Goal: Navigation & Orientation: Find specific page/section

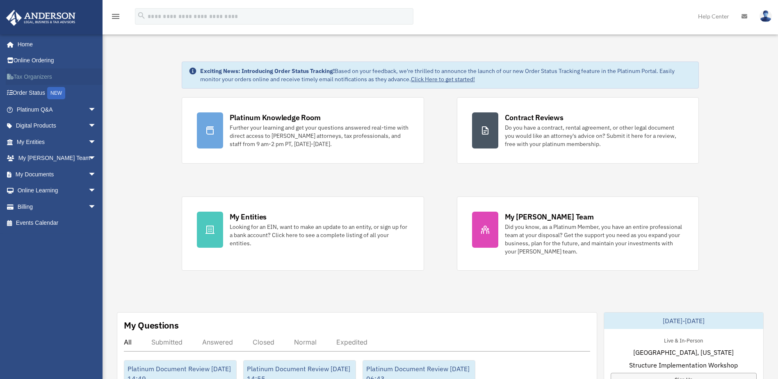
click at [34, 74] on link "Tax Organizers" at bounding box center [57, 77] width 103 height 16
click at [88, 110] on span "arrow_drop_down" at bounding box center [96, 109] width 16 height 17
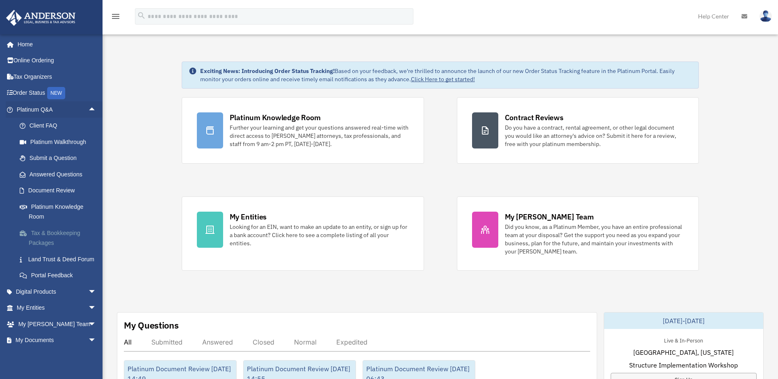
click at [54, 231] on link "Tax & Bookkeeping Packages" at bounding box center [59, 238] width 97 height 26
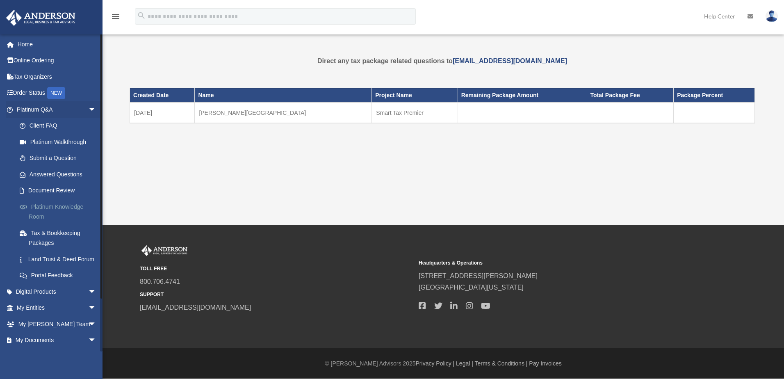
click at [56, 209] on link "Platinum Knowledge Room" at bounding box center [59, 212] width 97 height 26
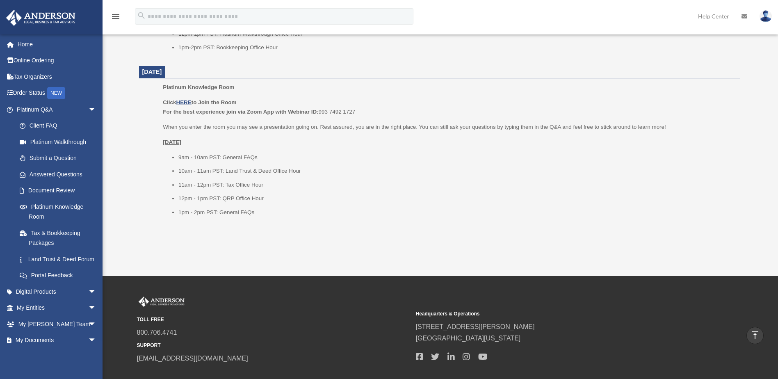
scroll to position [870, 0]
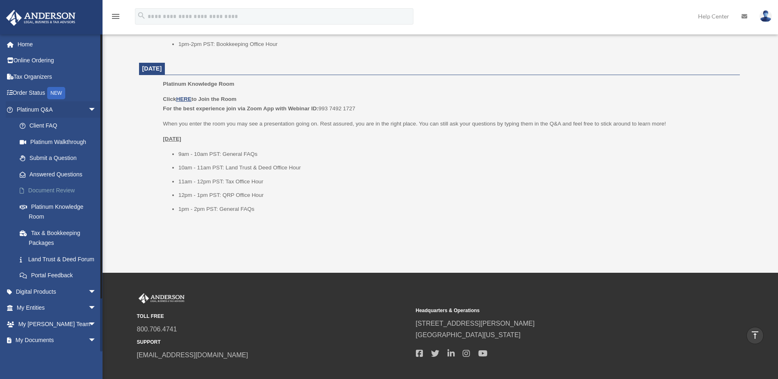
click at [44, 188] on link "Document Review" at bounding box center [59, 191] width 97 height 16
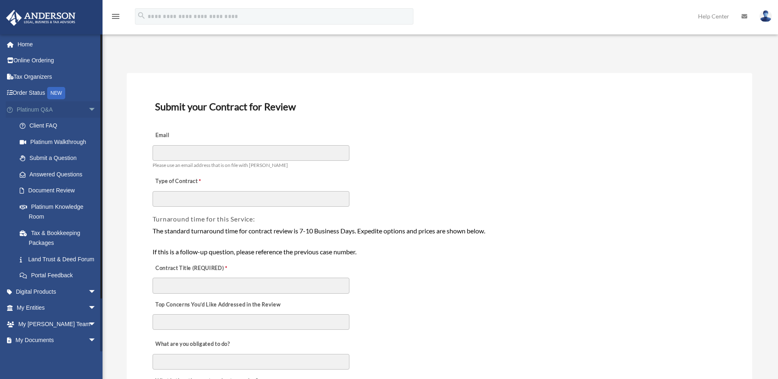
click at [28, 110] on link "Platinum Q&A arrow_drop_down" at bounding box center [57, 109] width 103 height 16
click at [88, 109] on span "arrow_drop_down" at bounding box center [96, 109] width 16 height 17
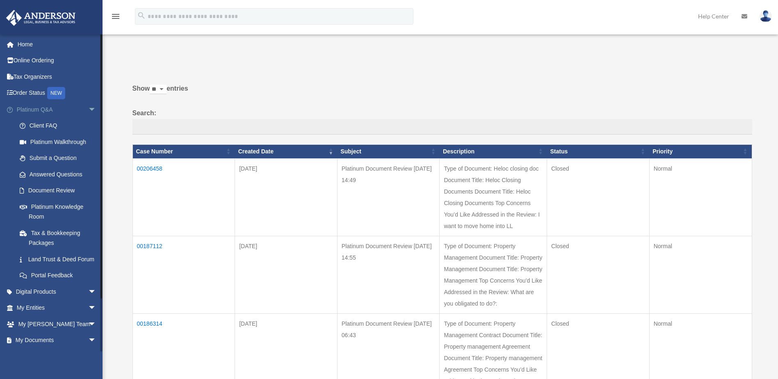
click at [88, 109] on span "arrow_drop_down" at bounding box center [96, 109] width 16 height 17
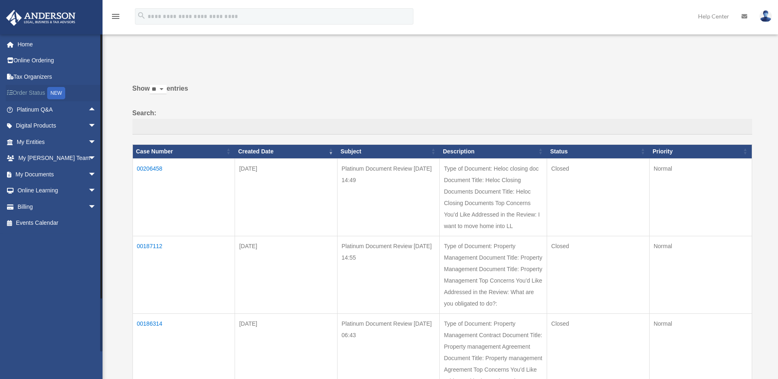
click at [23, 90] on link "Order Status NEW" at bounding box center [57, 93] width 103 height 17
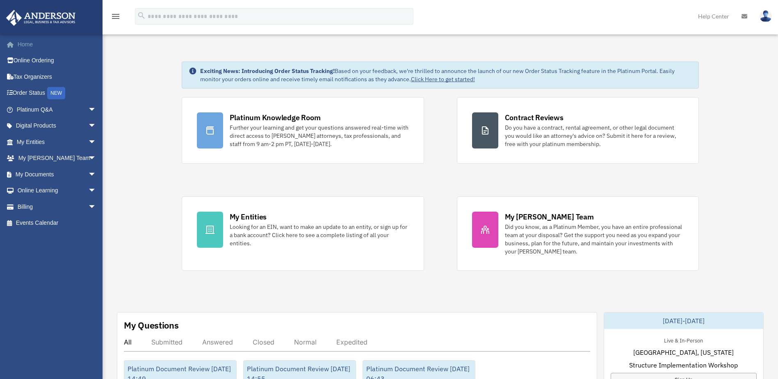
click at [22, 42] on link "Home" at bounding box center [57, 44] width 103 height 16
click at [55, 205] on link "Billing arrow_drop_down" at bounding box center [57, 207] width 103 height 16
click at [88, 206] on span "arrow_drop_down" at bounding box center [96, 207] width 16 height 17
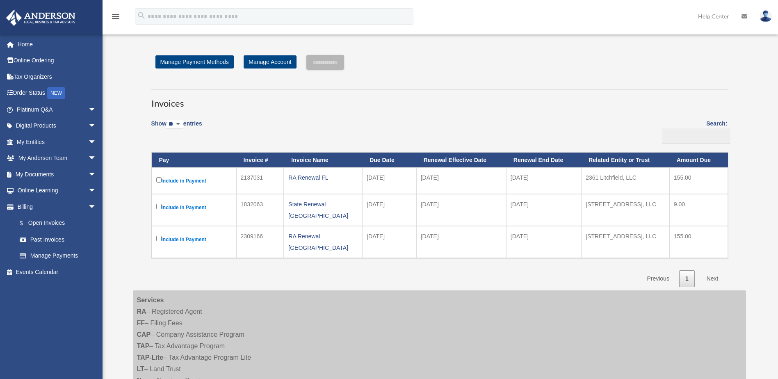
click at [88, 206] on span "arrow_drop_down" at bounding box center [96, 207] width 16 height 17
click at [88, 190] on span "arrow_drop_down" at bounding box center [96, 191] width 16 height 17
click at [88, 190] on span "arrow_drop_up" at bounding box center [96, 191] width 16 height 17
click at [88, 173] on span "arrow_drop_down" at bounding box center [96, 174] width 16 height 17
click at [40, 190] on link "Box" at bounding box center [59, 191] width 97 height 16
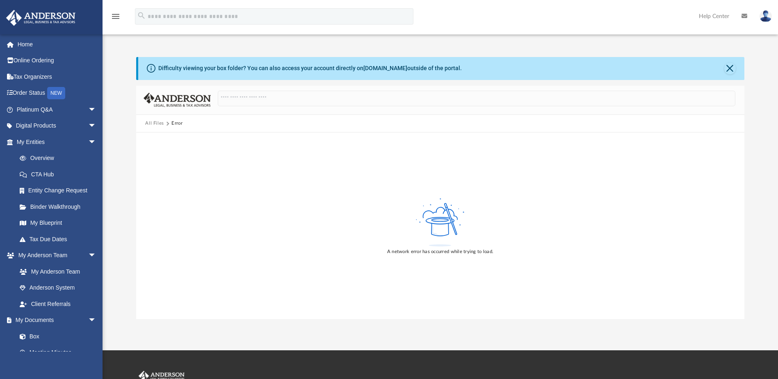
click at [159, 121] on button "All Files" at bounding box center [154, 123] width 19 height 7
click at [88, 125] on span "arrow_drop_down" at bounding box center [96, 126] width 16 height 17
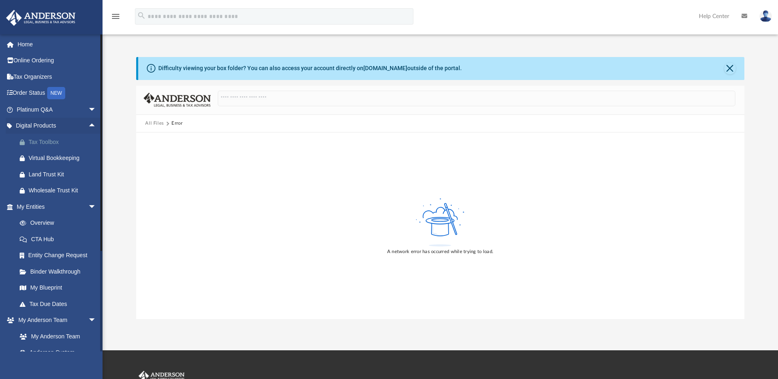
click at [54, 140] on div "Tax Toolbox" at bounding box center [64, 142] width 70 height 10
click at [51, 160] on div "Virtual Bookkeeping" at bounding box center [64, 158] width 70 height 10
click at [88, 109] on span "arrow_drop_down" at bounding box center [96, 109] width 16 height 17
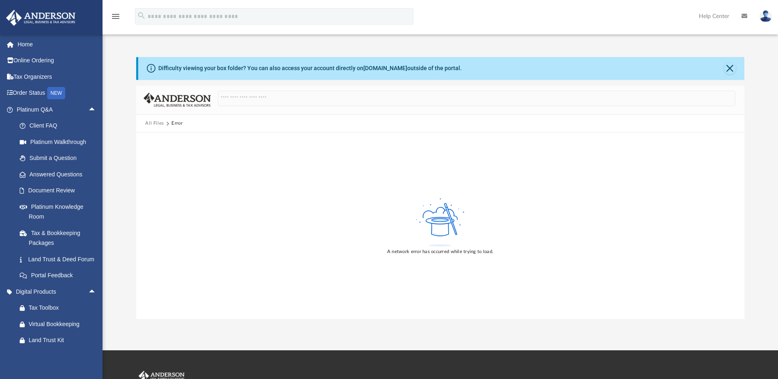
click at [770, 13] on img at bounding box center [766, 16] width 12 height 12
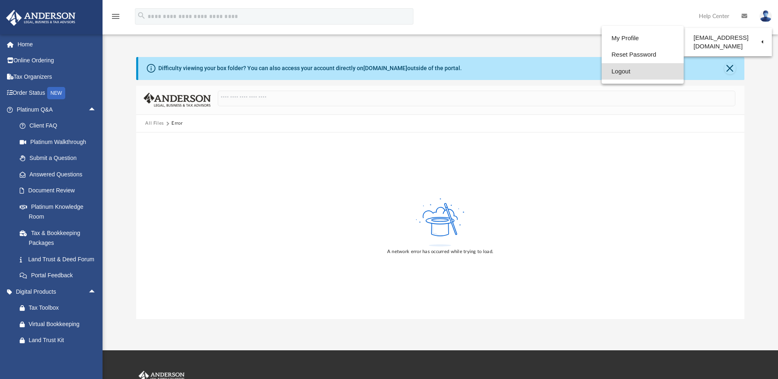
click at [621, 73] on link "Logout" at bounding box center [643, 71] width 82 height 17
